Goal: Navigation & Orientation: Find specific page/section

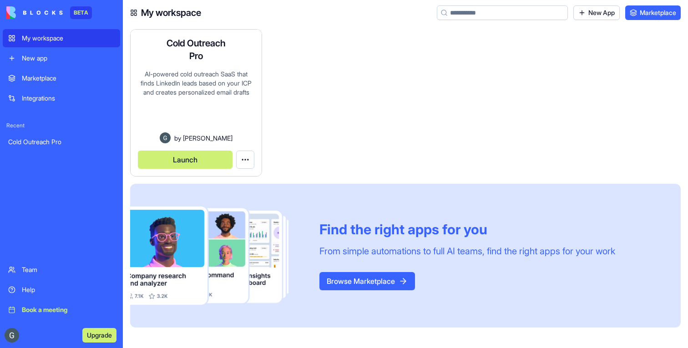
click at [216, 119] on div "AI-powered cold outreach SaaS that finds LinkedIn leads based on your ICP and c…" at bounding box center [196, 101] width 116 height 63
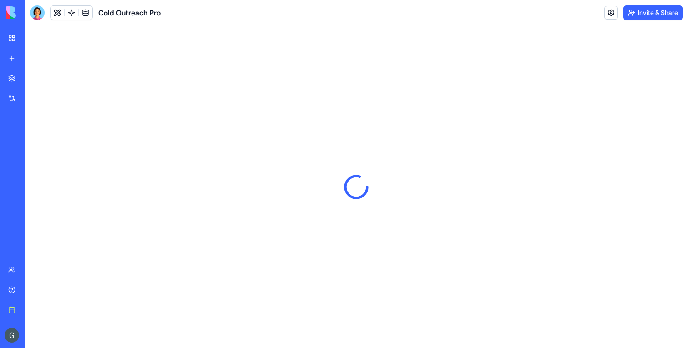
click at [38, 14] on div at bounding box center [37, 12] width 15 height 15
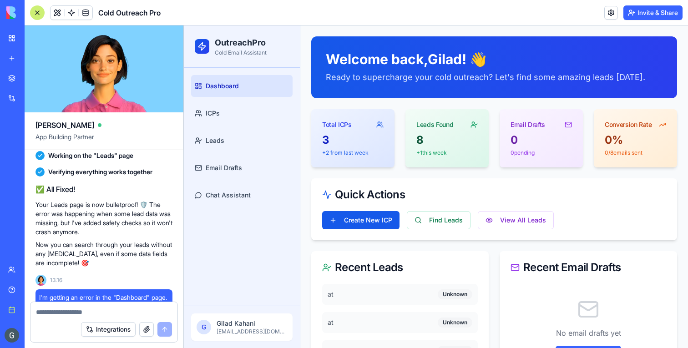
scroll to position [2142, 0]
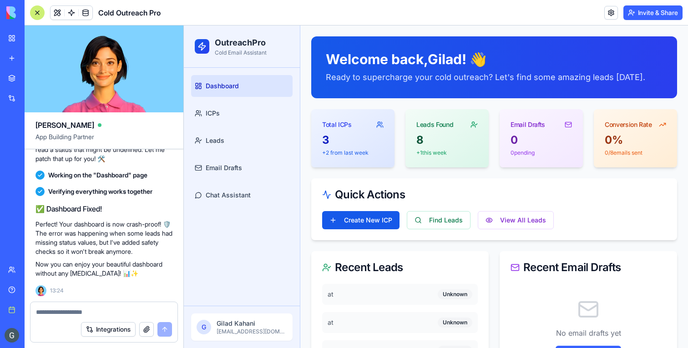
click at [36, 10] on div at bounding box center [37, 12] width 15 height 15
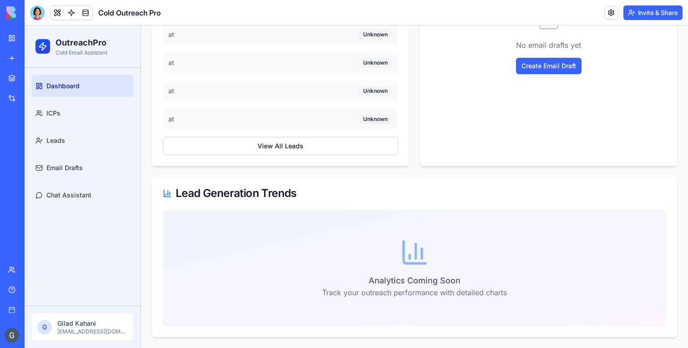
scroll to position [0, 0]
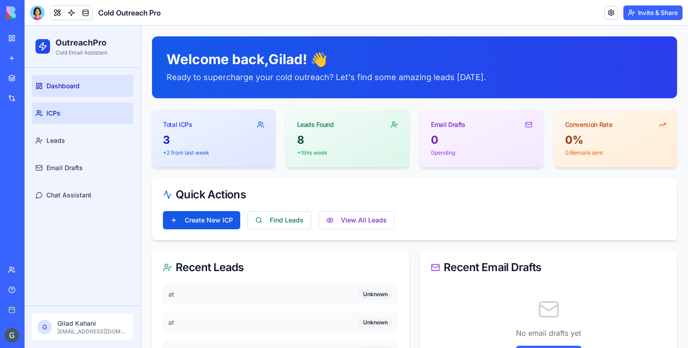
click at [95, 117] on link "ICPs" at bounding box center [82, 113] width 101 height 22
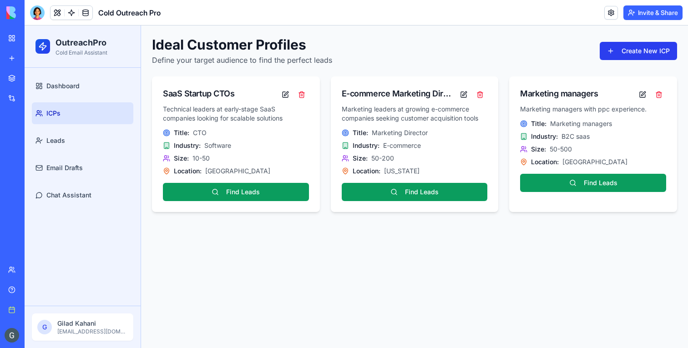
click at [622, 50] on button "Create New ICP" at bounding box center [638, 51] width 77 height 18
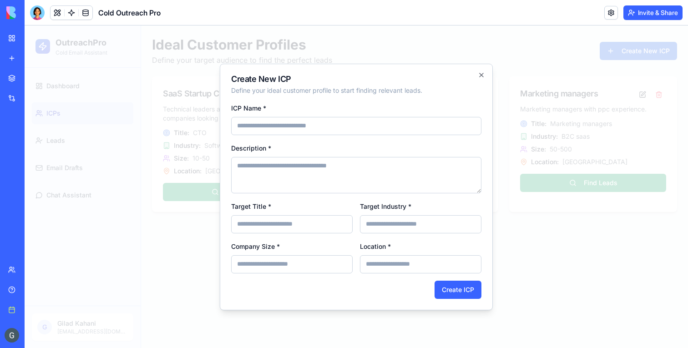
click at [558, 289] on div at bounding box center [356, 186] width 663 height 323
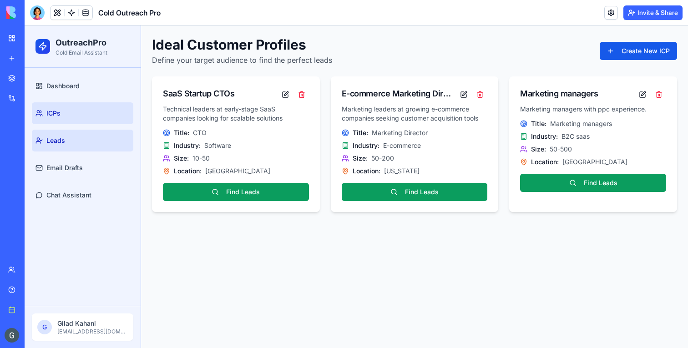
click at [84, 142] on link "Leads" at bounding box center [82, 141] width 101 height 22
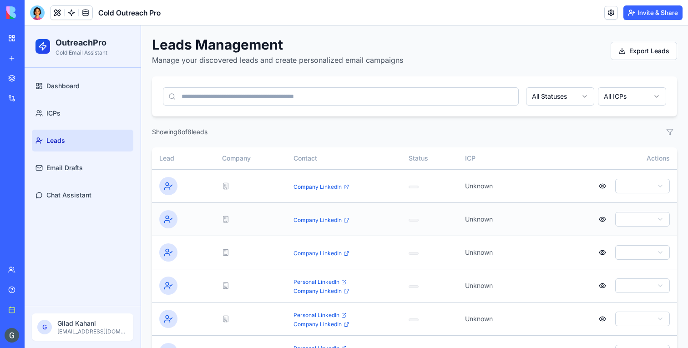
scroll to position [97, 0]
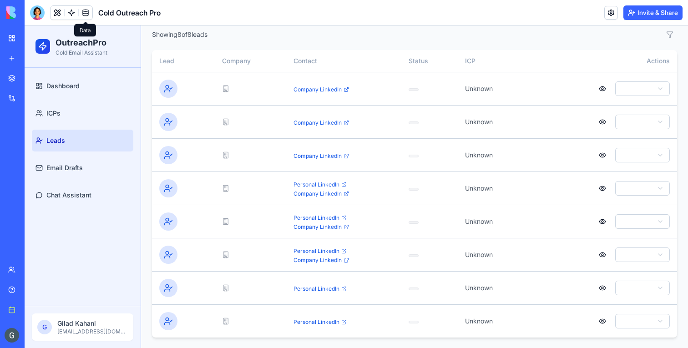
click at [85, 12] on link at bounding box center [86, 13] width 14 height 14
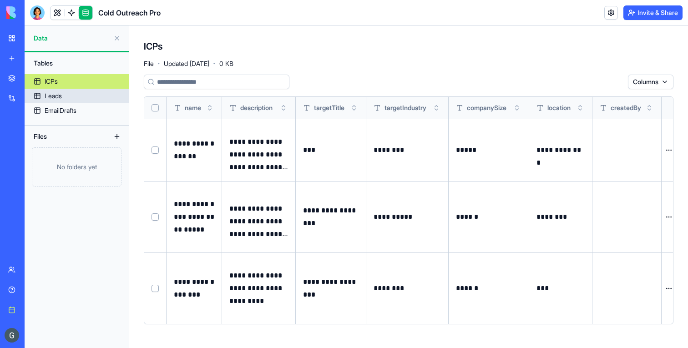
click at [51, 98] on div "Leads" at bounding box center [53, 95] width 17 height 9
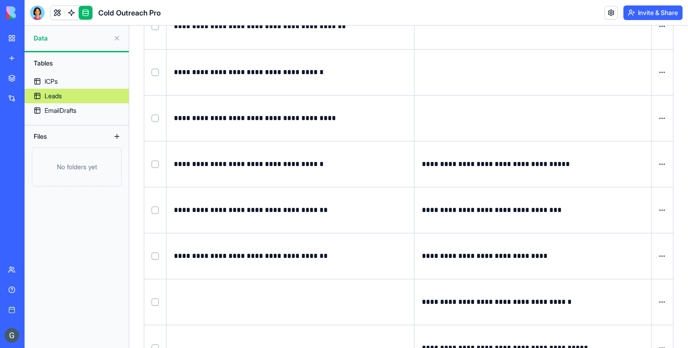
scroll to position [146, 0]
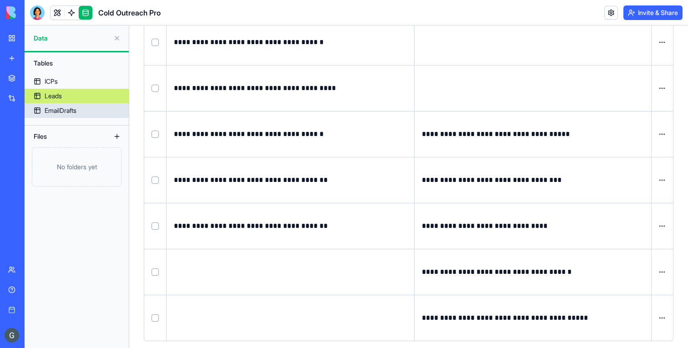
click at [90, 107] on link "EmailDrafts" at bounding box center [77, 110] width 104 height 15
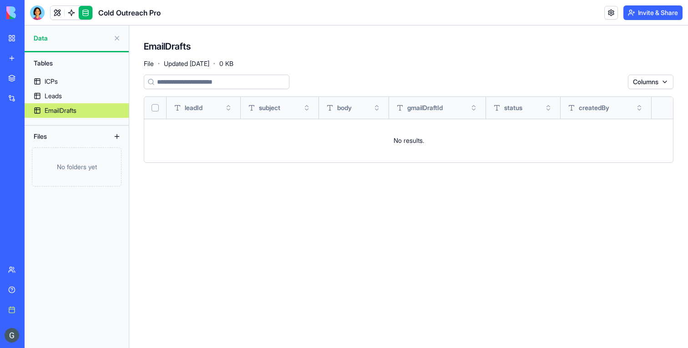
click at [87, 100] on link "Leads" at bounding box center [77, 96] width 104 height 15
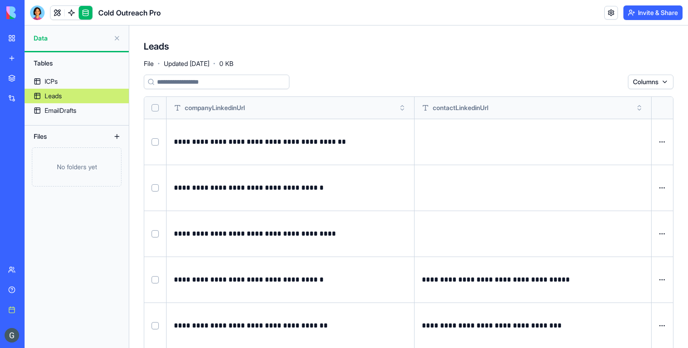
scroll to position [146, 0]
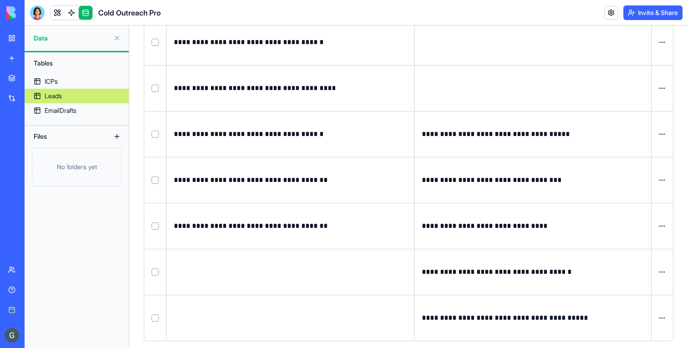
click at [97, 86] on link "ICPs" at bounding box center [77, 81] width 104 height 15
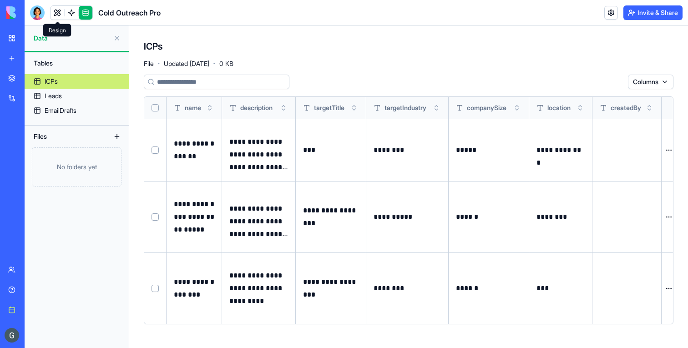
click at [60, 15] on link at bounding box center [57, 13] width 14 height 14
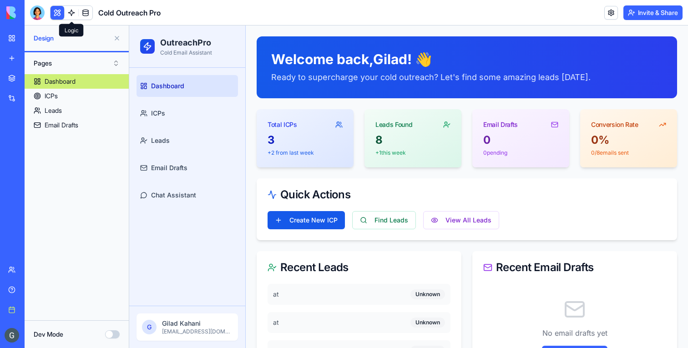
click at [74, 17] on link at bounding box center [72, 13] width 14 height 14
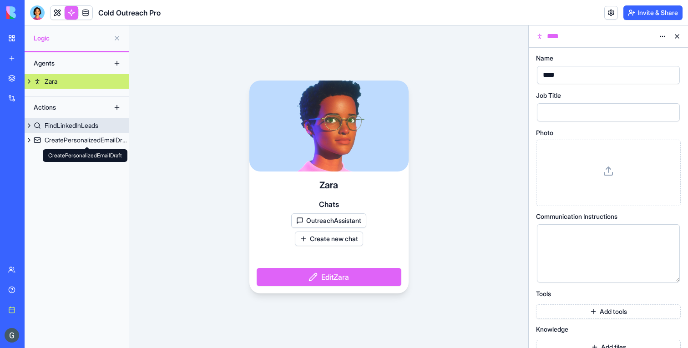
click at [69, 122] on div "FindLinkedInLeads" at bounding box center [72, 125] width 54 height 9
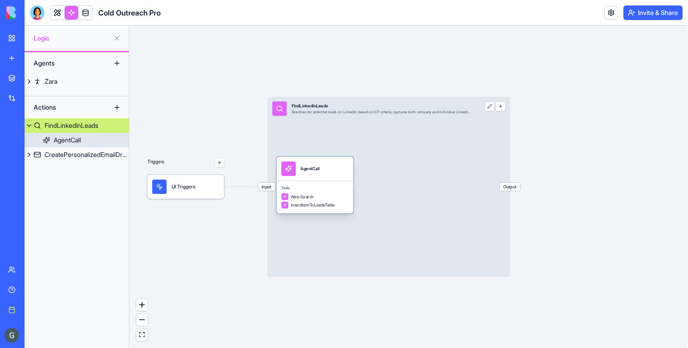
click at [329, 173] on div "AgentCall" at bounding box center [314, 168] width 67 height 15
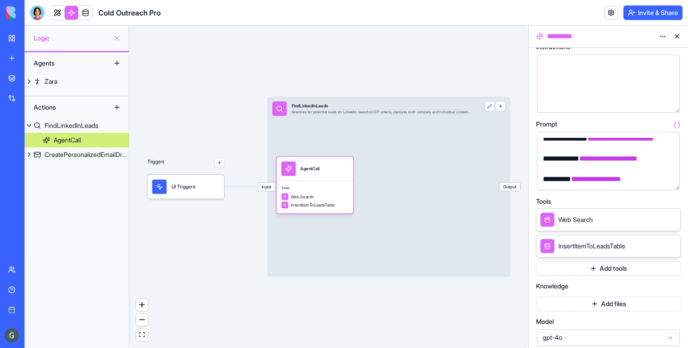
scroll to position [48, 0]
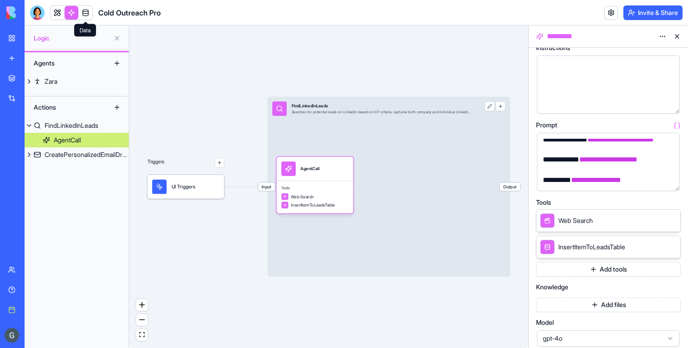
click at [85, 12] on link at bounding box center [86, 13] width 14 height 14
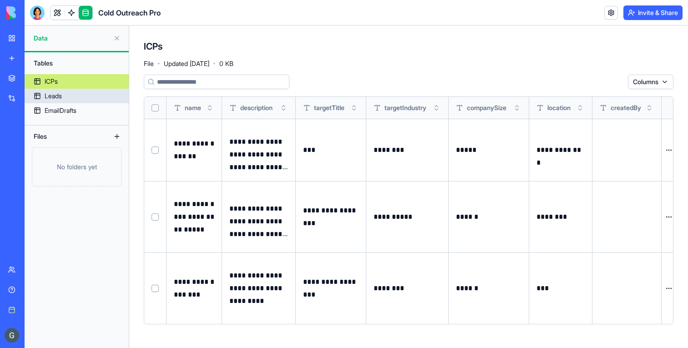
click at [51, 99] on div "Leads" at bounding box center [53, 95] width 17 height 9
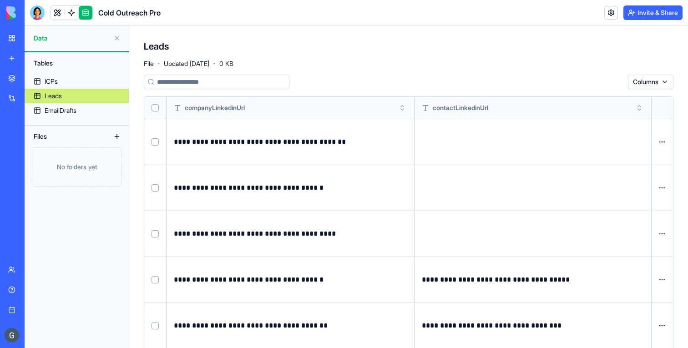
click at [57, 16] on link at bounding box center [57, 13] width 14 height 14
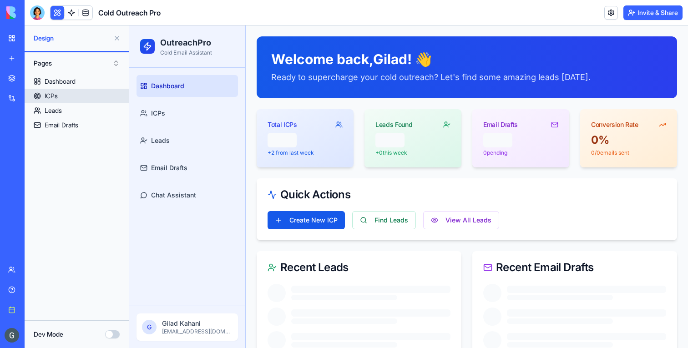
click at [54, 97] on div "ICPs" at bounding box center [51, 95] width 13 height 9
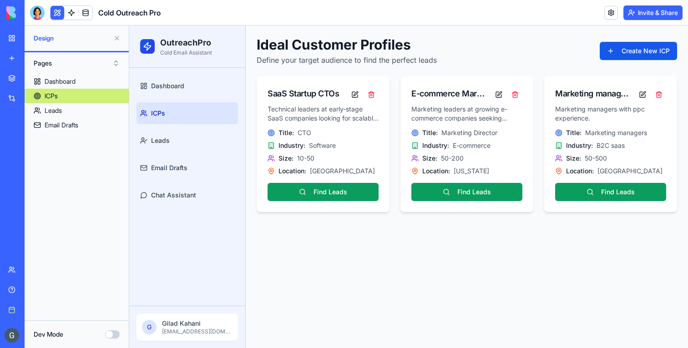
click at [182, 144] on link "Leads" at bounding box center [186, 141] width 101 height 22
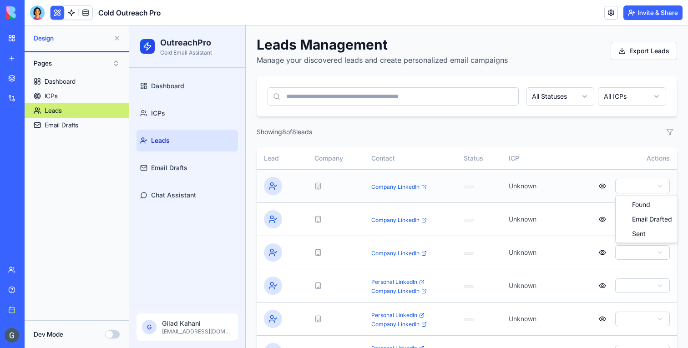
click at [640, 189] on html "OutreachPro Cold Email Assistant Dashboard ICPs Leads Email Drafts Chat Assista…" at bounding box center [408, 235] width 559 height 420
click at [600, 186] on html "OutreachPro Cold Email Assistant Dashboard ICPs Leads Email Drafts Chat Assista…" at bounding box center [408, 235] width 559 height 420
click at [600, 186] on button "button" at bounding box center [602, 186] width 18 height 16
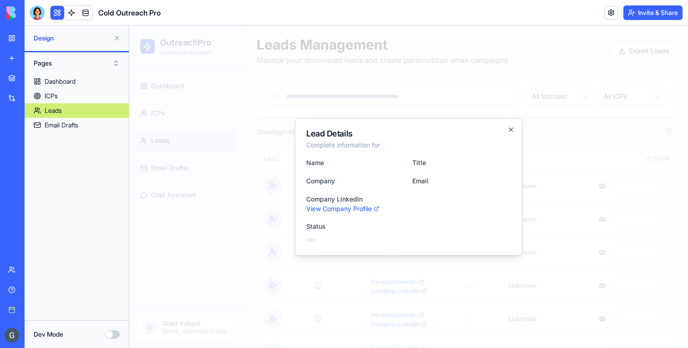
click at [590, 187] on div at bounding box center [408, 186] width 559 height 323
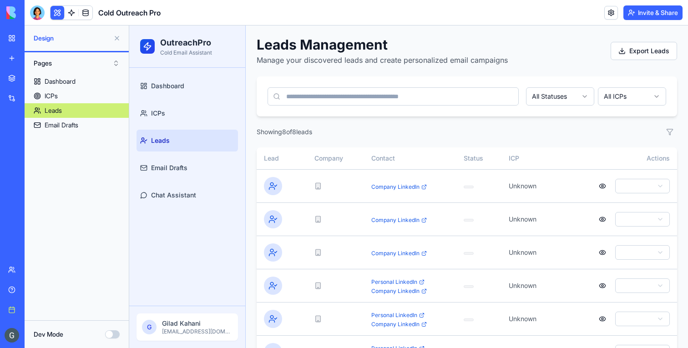
scroll to position [97, 0]
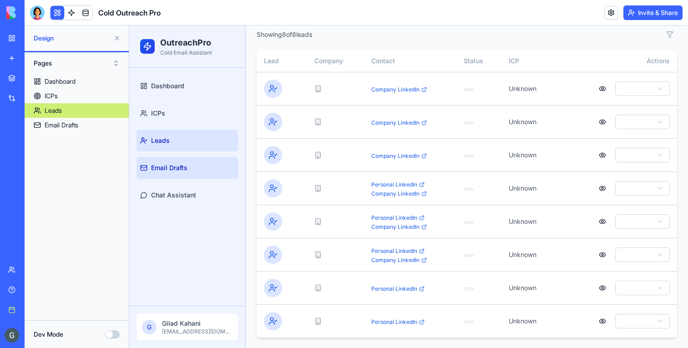
click at [182, 160] on link "Email Drafts" at bounding box center [186, 168] width 101 height 22
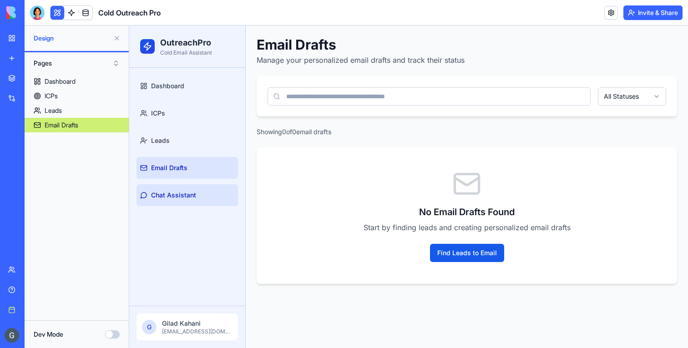
click at [189, 191] on span "Chat Assistant" at bounding box center [173, 195] width 45 height 9
click at [164, 201] on button "Chat Assistant" at bounding box center [186, 195] width 101 height 22
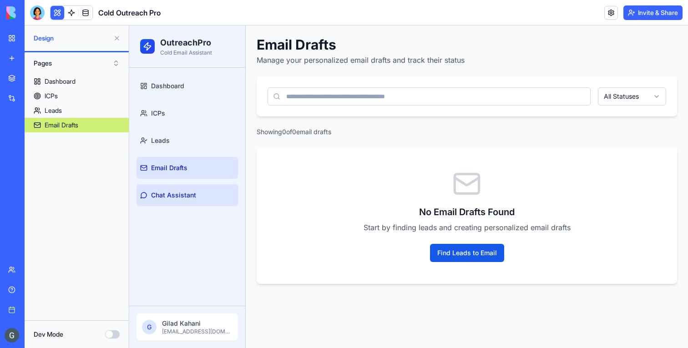
click at [164, 201] on button "Chat Assistant" at bounding box center [186, 195] width 101 height 22
click at [156, 198] on span "Chat Assistant" at bounding box center [173, 195] width 45 height 9
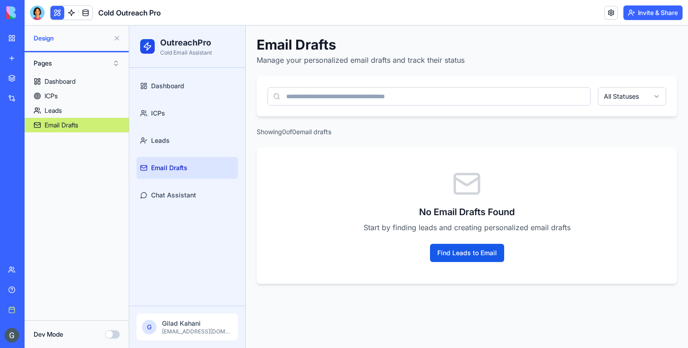
click at [181, 156] on ul "Dashboard ICPs Leads Email Drafts Chat Assistant" at bounding box center [186, 140] width 101 height 131
click at [178, 148] on link "Leads" at bounding box center [186, 141] width 101 height 22
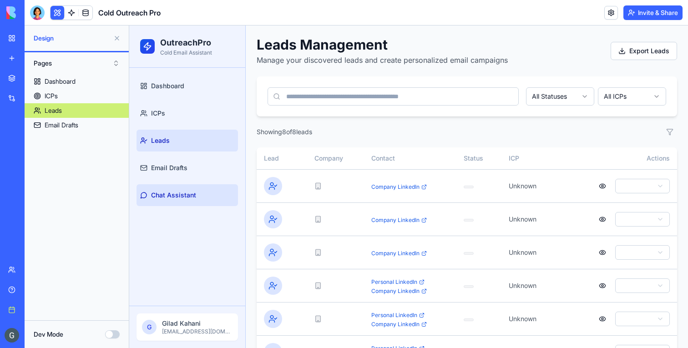
click at [177, 198] on span "Chat Assistant" at bounding box center [173, 195] width 45 height 9
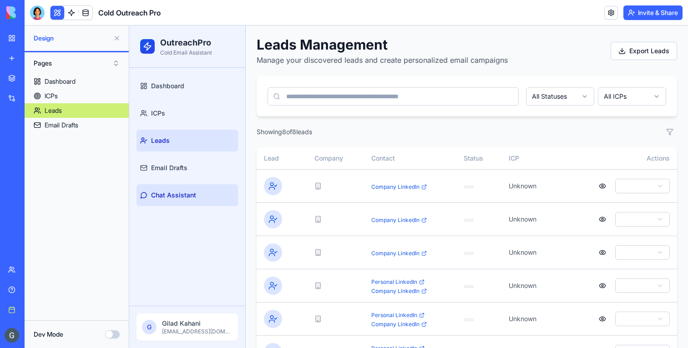
click at [177, 198] on span "Chat Assistant" at bounding box center [173, 195] width 45 height 9
click at [177, 214] on div "Dashboard ICPs Leads Email Drafts Chat Assistant" at bounding box center [187, 187] width 116 height 238
click at [172, 190] on button "Chat Assistant" at bounding box center [186, 195] width 101 height 22
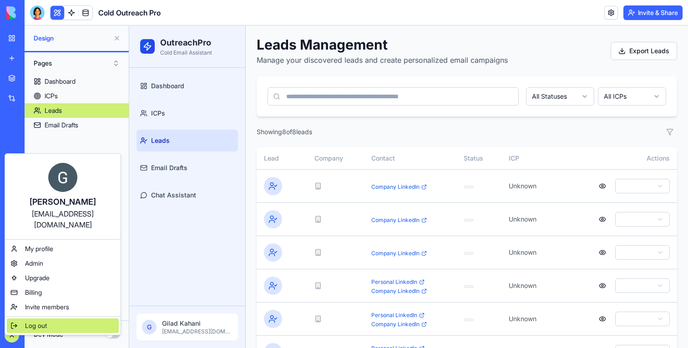
click at [37, 321] on span "Log out" at bounding box center [36, 325] width 22 height 9
